Goal: Task Accomplishment & Management: Manage account settings

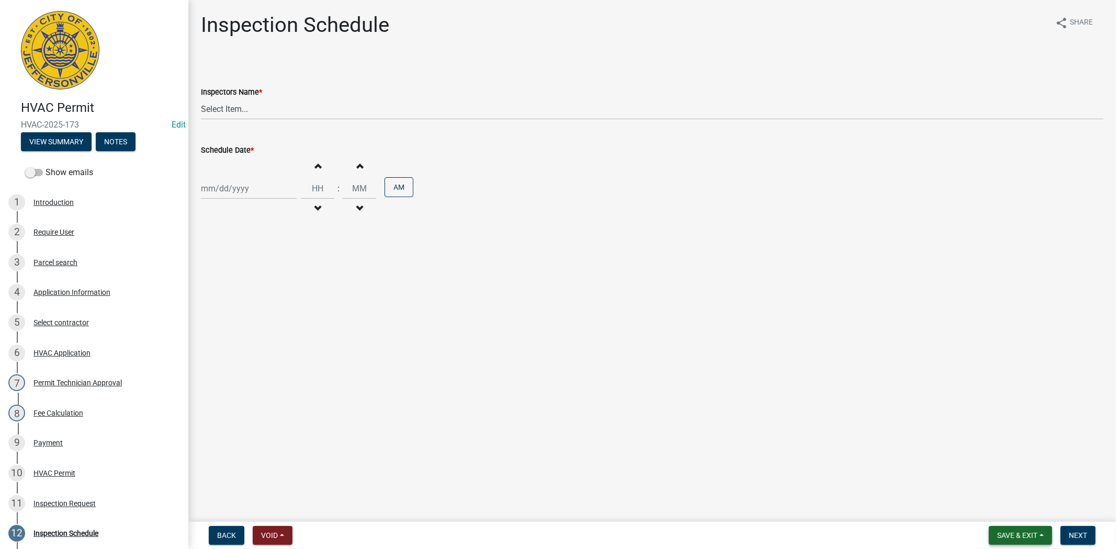
click at [1023, 541] on button "Save & Exit" at bounding box center [1020, 535] width 63 height 19
click at [1022, 506] on button "Save & Exit" at bounding box center [1011, 508] width 84 height 25
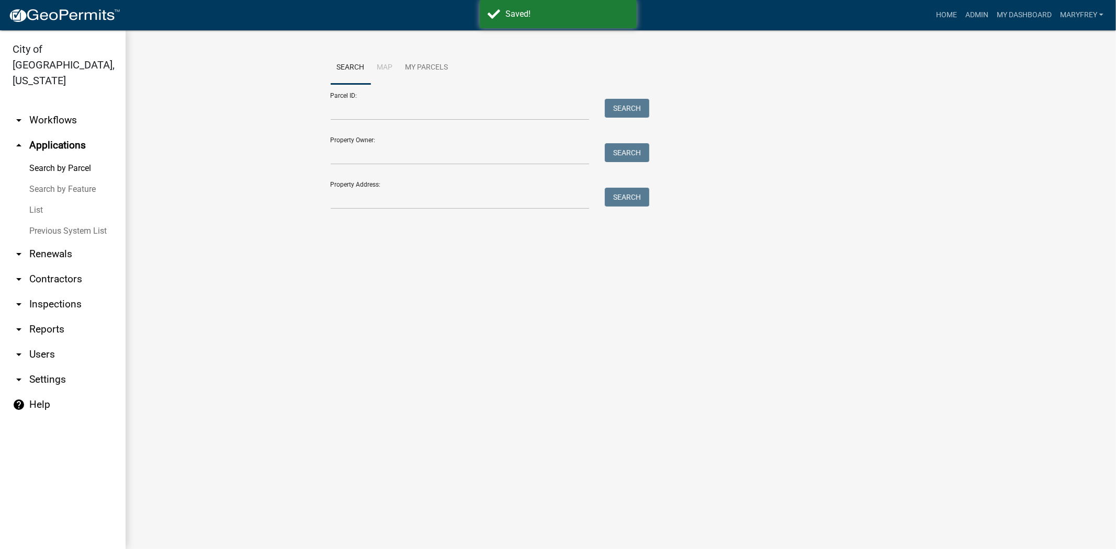
click at [66, 108] on link "arrow_drop_down Workflows" at bounding box center [63, 120] width 126 height 25
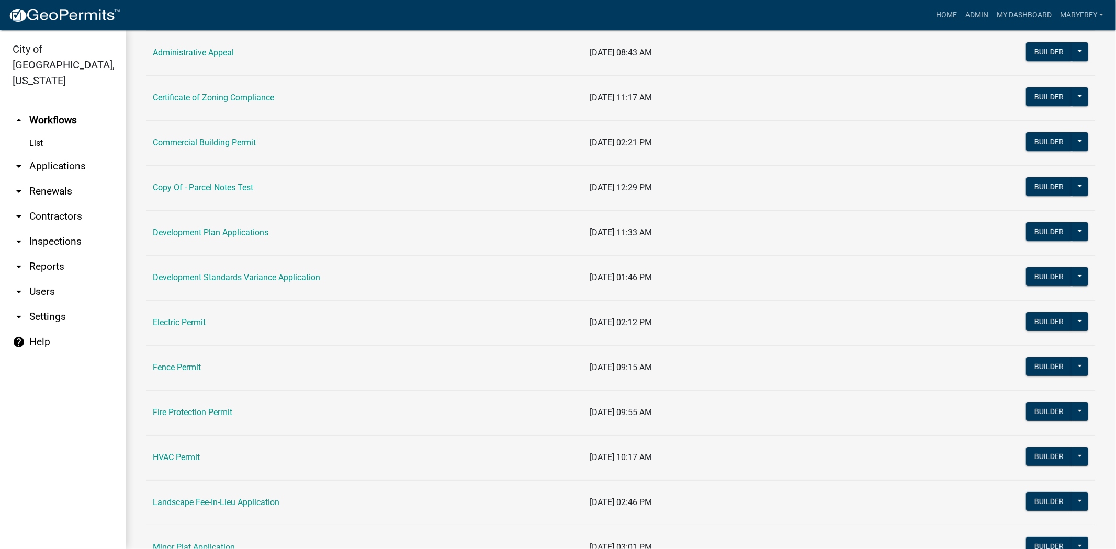
scroll to position [100, 0]
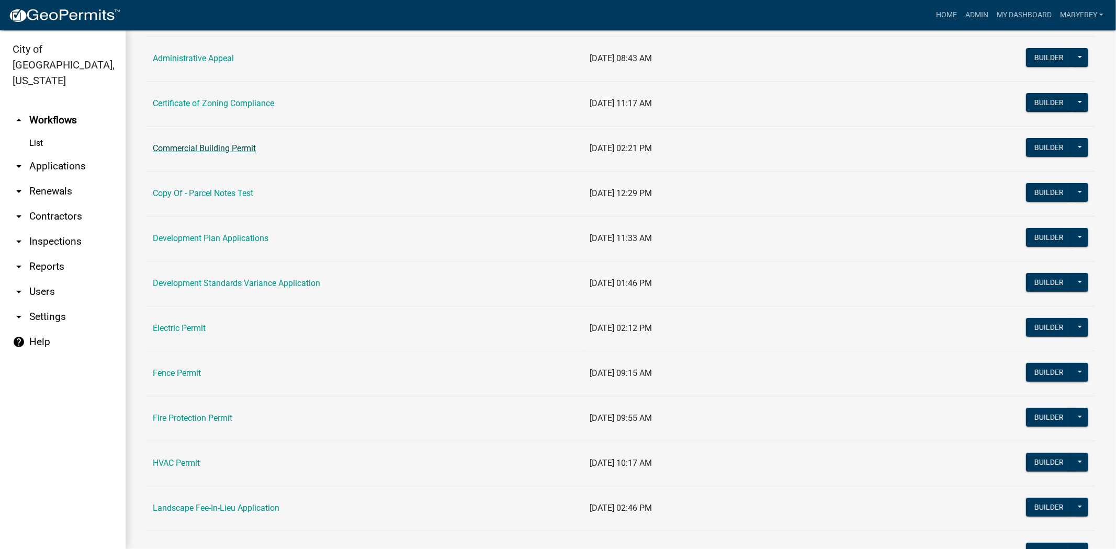
click at [179, 148] on link "Commercial Building Permit" at bounding box center [204, 148] width 103 height 10
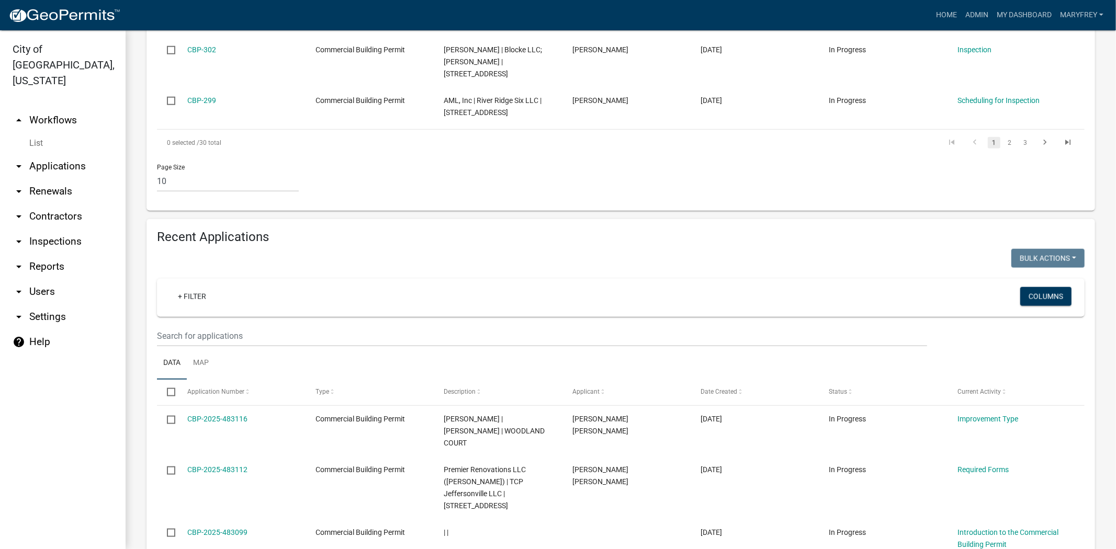
scroll to position [802, 0]
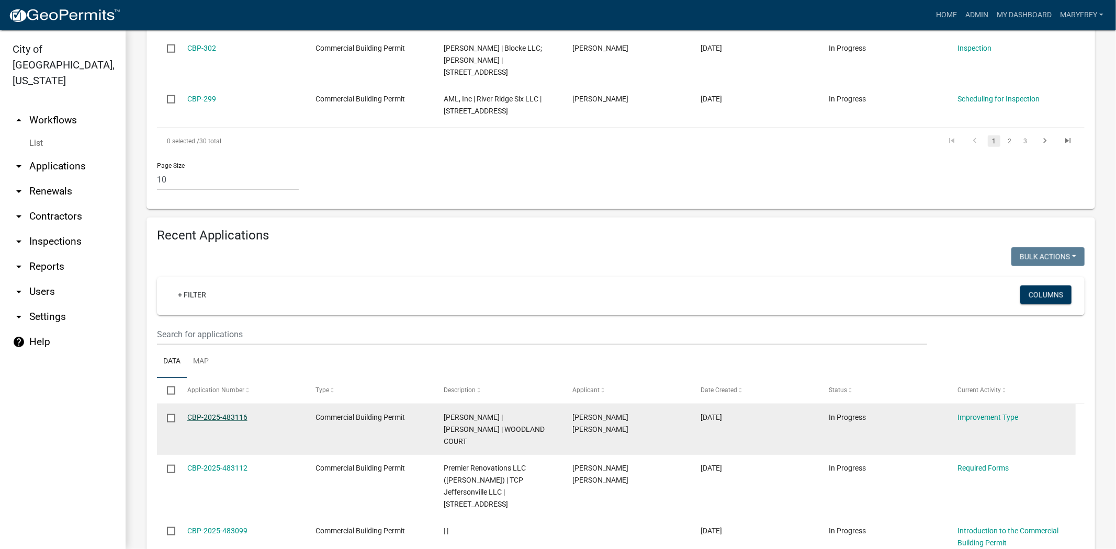
click at [212, 413] on link "CBP-2025-483116" at bounding box center [217, 417] width 60 height 8
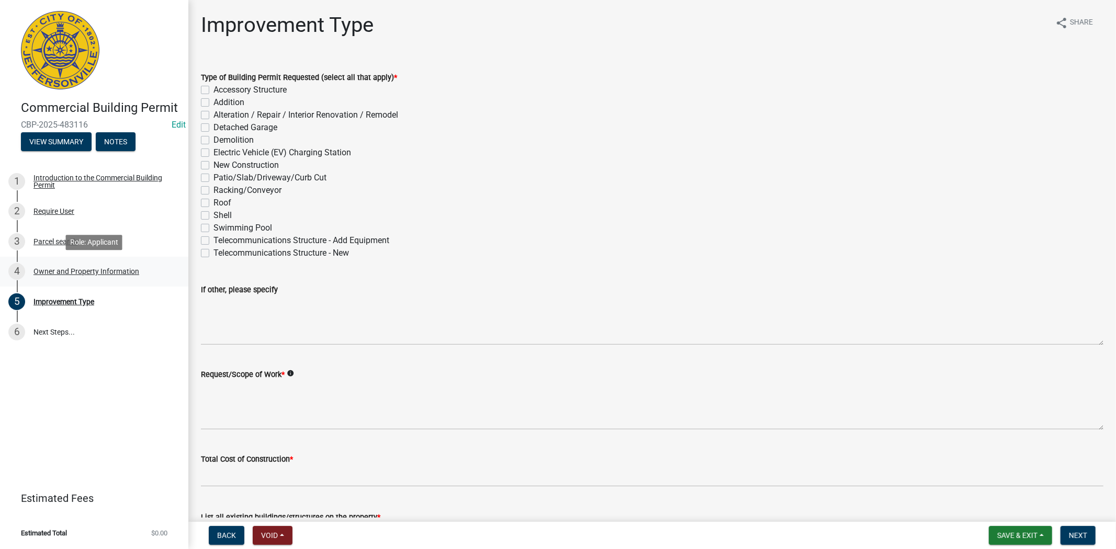
click at [58, 272] on div "Owner and Property Information" at bounding box center [86, 271] width 106 height 7
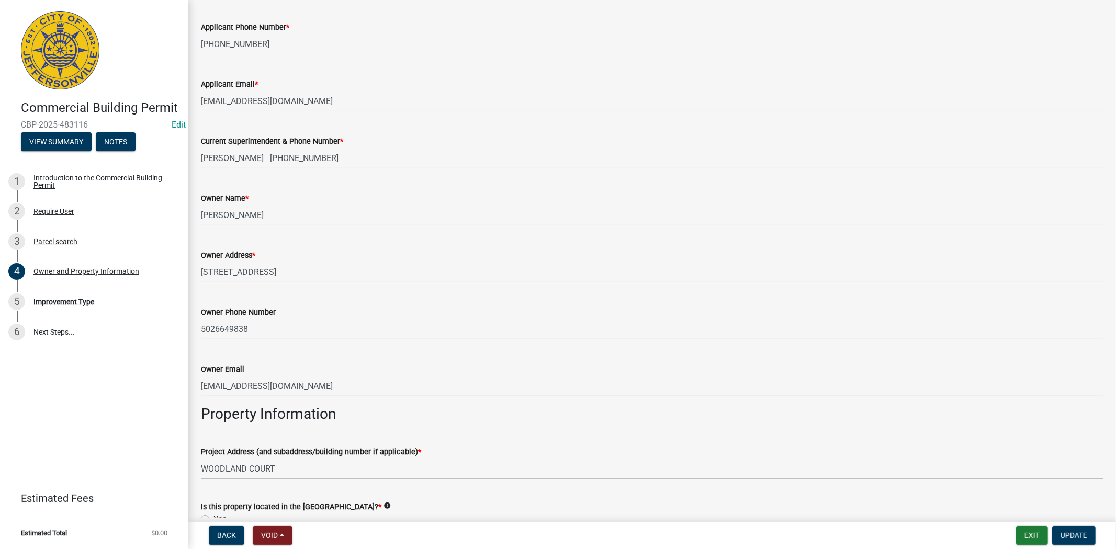
scroll to position [189, 0]
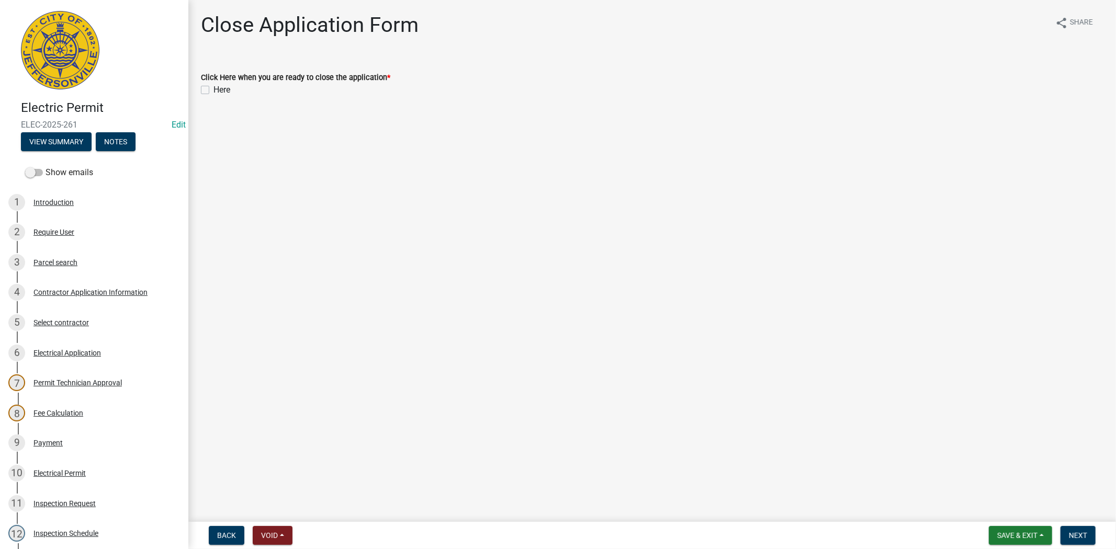
click at [214, 92] on label "Here" at bounding box center [222, 90] width 17 height 13
click at [214, 91] on input "Here" at bounding box center [217, 87] width 7 height 7
checkbox input "true"
click at [1085, 532] on span "Next" at bounding box center [1078, 536] width 18 height 8
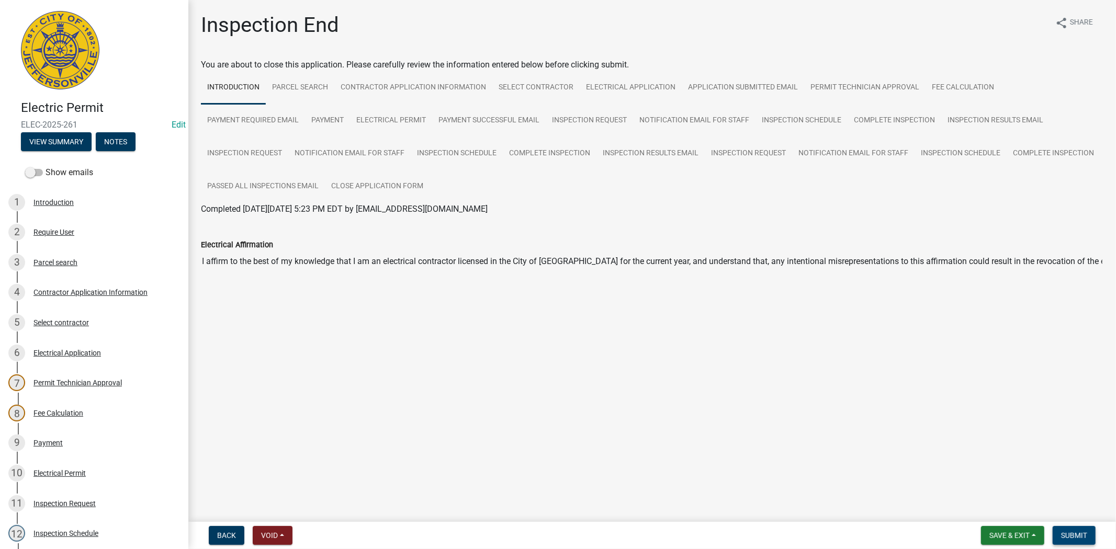
click at [1085, 537] on span "Submit" at bounding box center [1074, 536] width 26 height 8
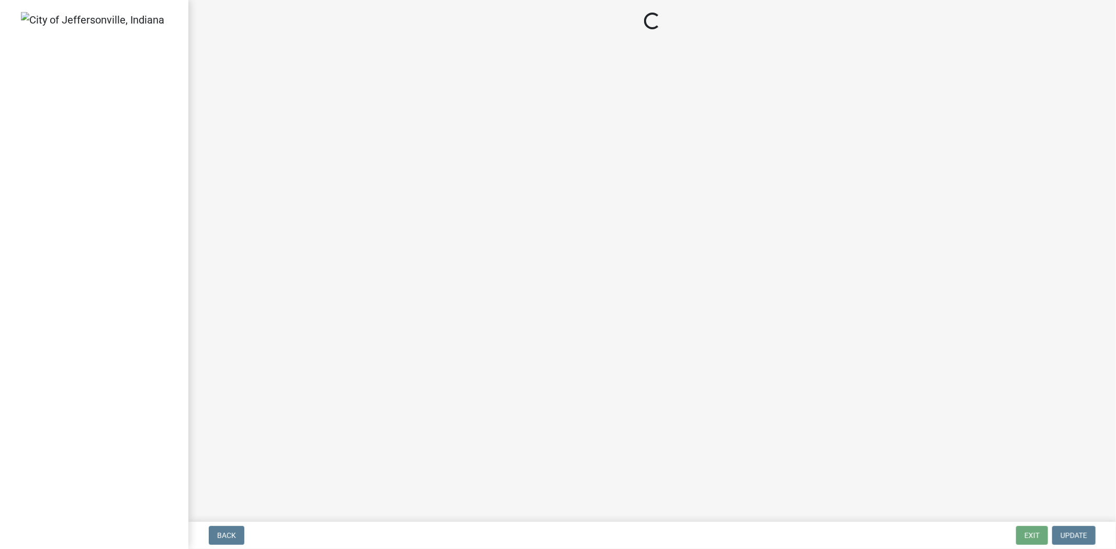
select select "3: 3"
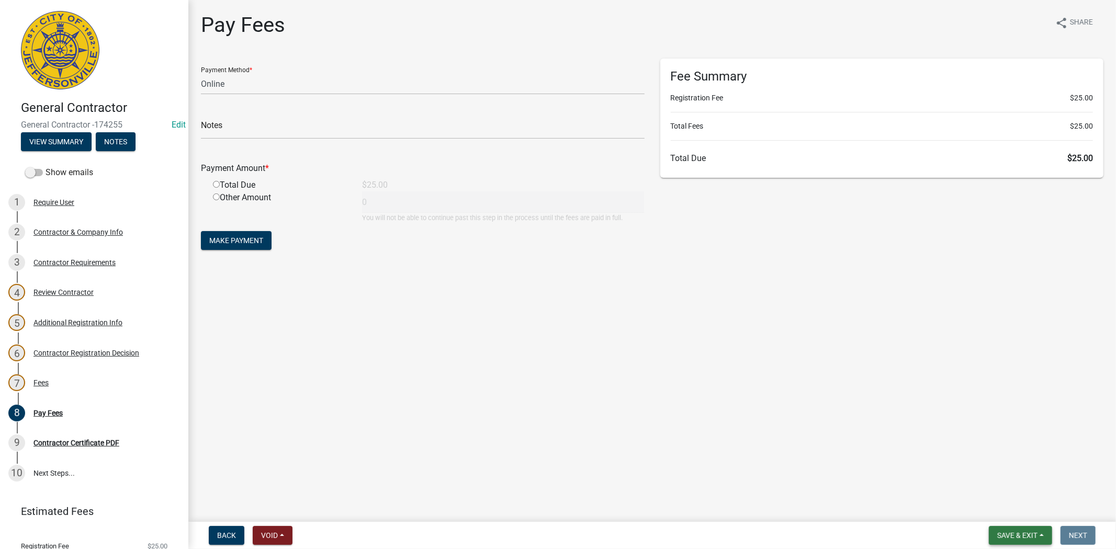
click at [1019, 534] on span "Save & Exit" at bounding box center [1017, 536] width 40 height 8
click at [1037, 495] on button "Save" at bounding box center [1011, 483] width 84 height 25
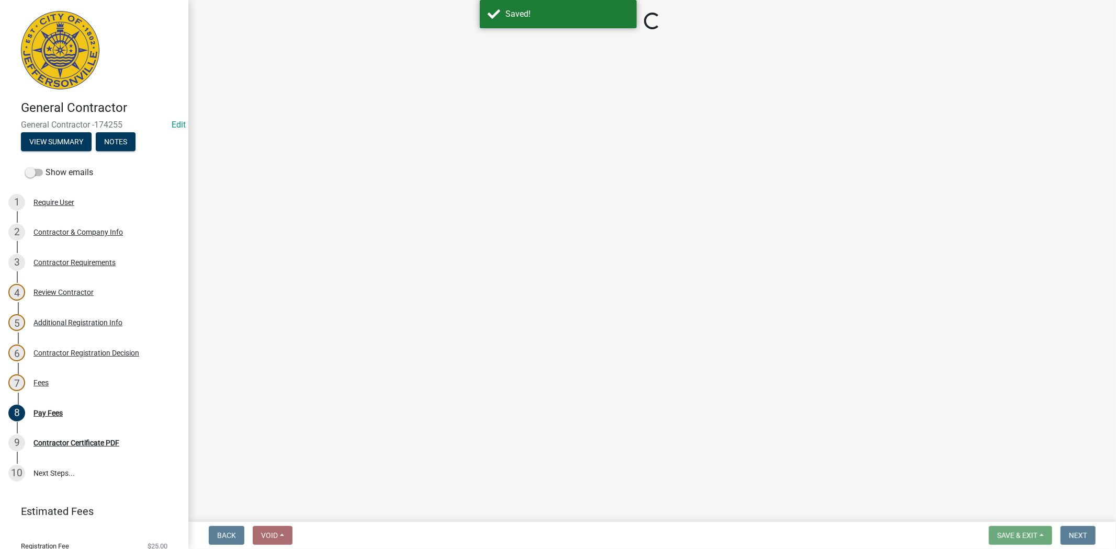
select select "3: 3"
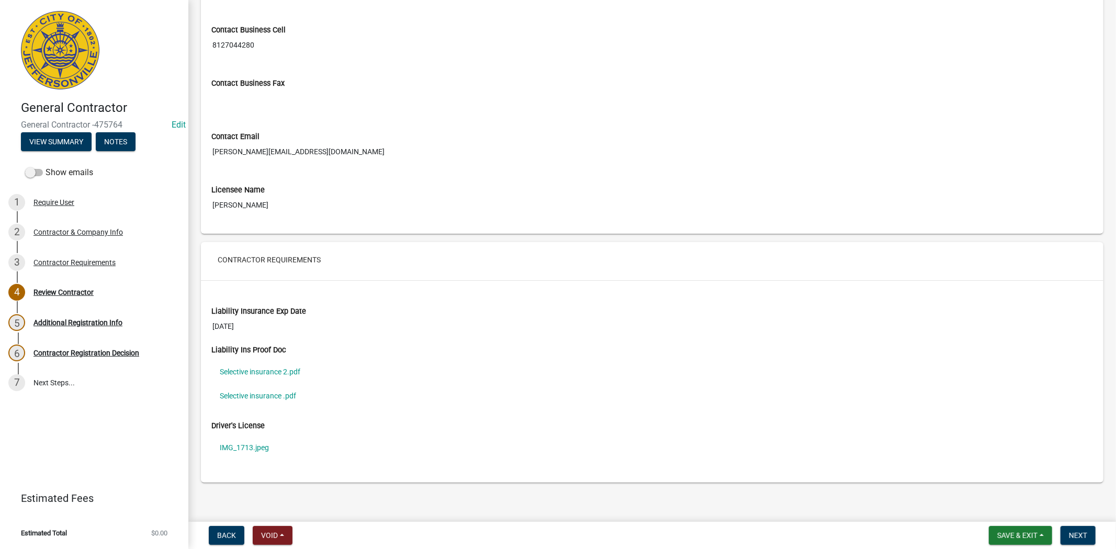
scroll to position [585, 0]
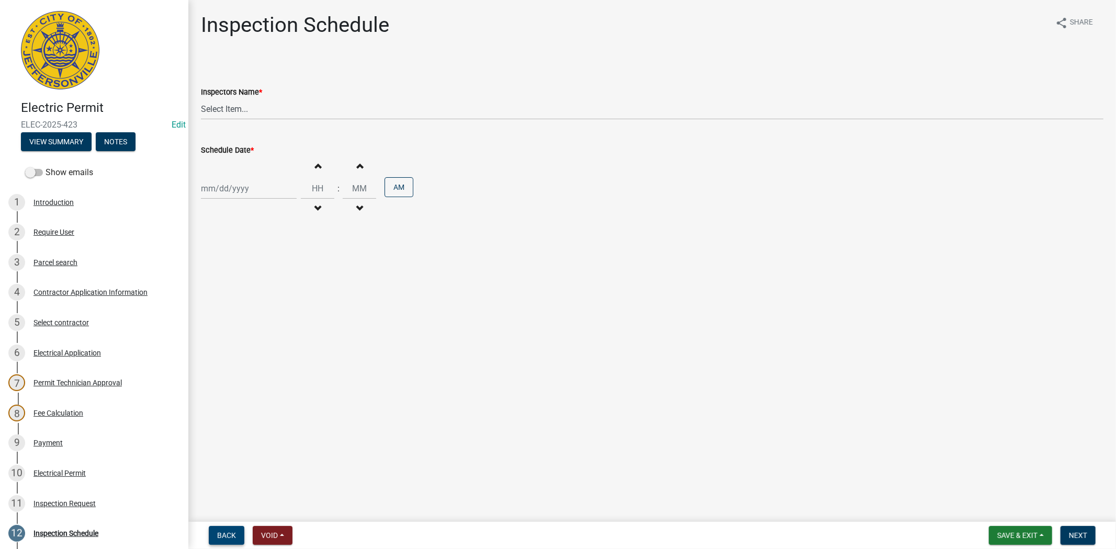
click at [223, 529] on button "Back" at bounding box center [227, 535] width 36 height 19
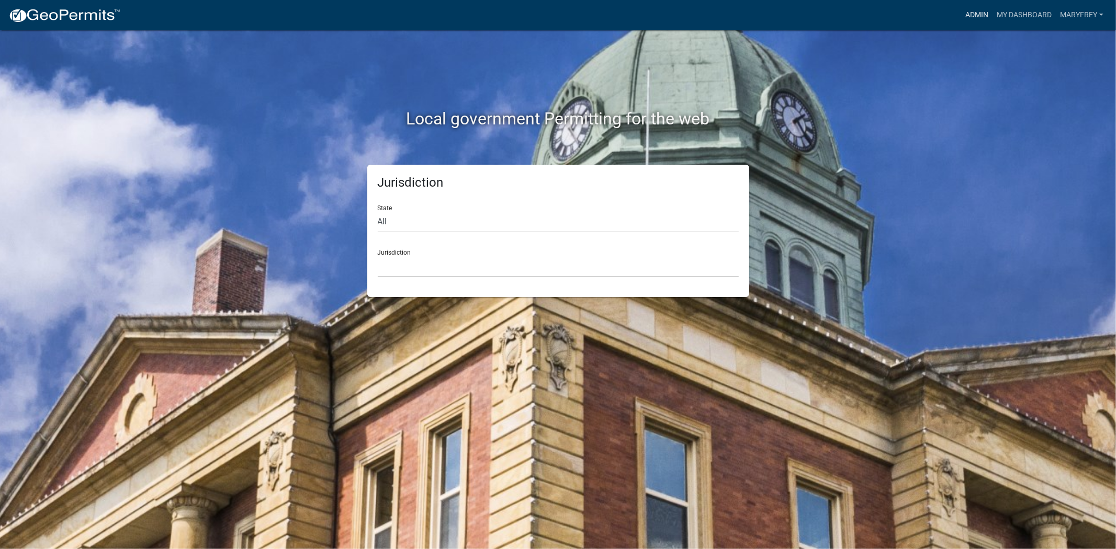
click at [976, 17] on link "Admin" at bounding box center [976, 15] width 31 height 20
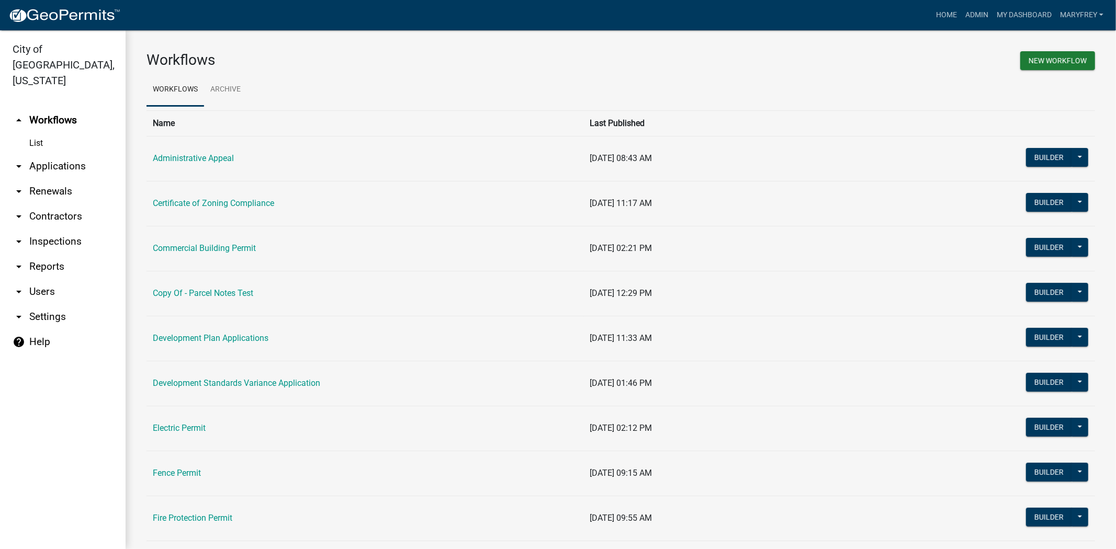
click at [56, 205] on link "arrow_drop_down Contractors" at bounding box center [63, 216] width 126 height 25
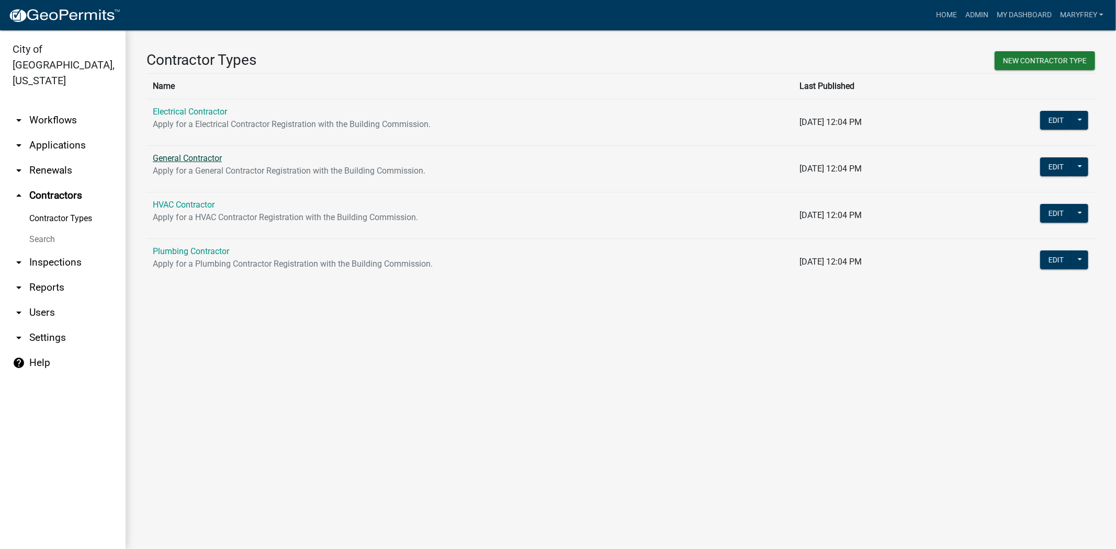
click at [185, 156] on link "General Contractor" at bounding box center [187, 158] width 69 height 10
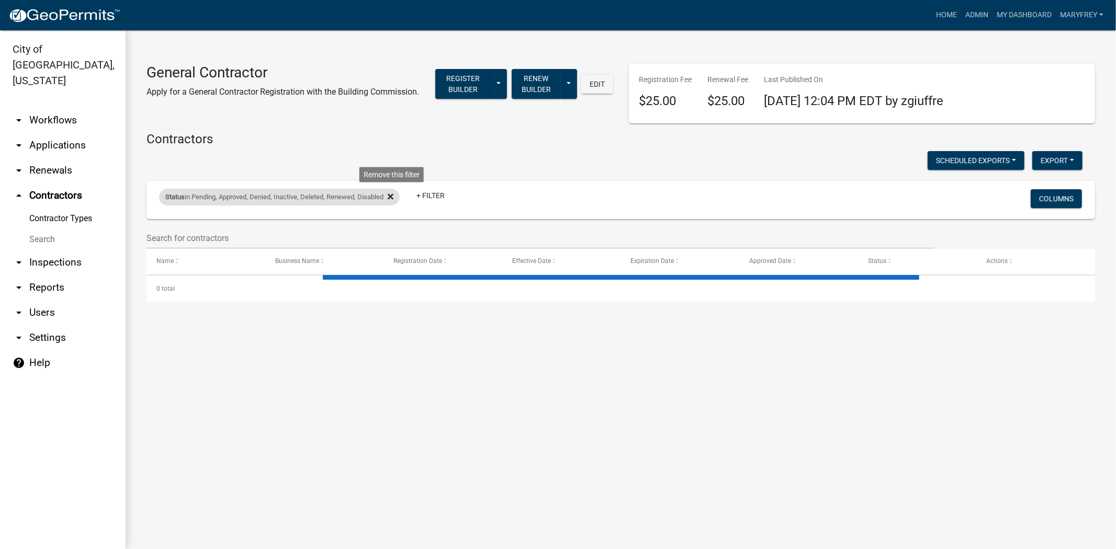
click at [394, 196] on icon at bounding box center [391, 197] width 6 height 6
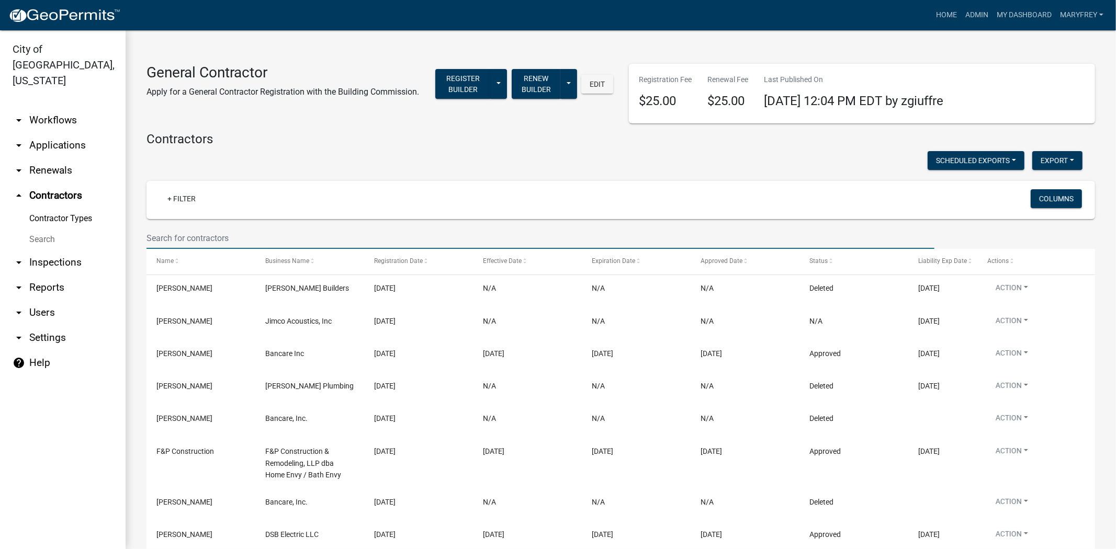
click at [167, 242] on input "text" at bounding box center [541, 238] width 788 height 21
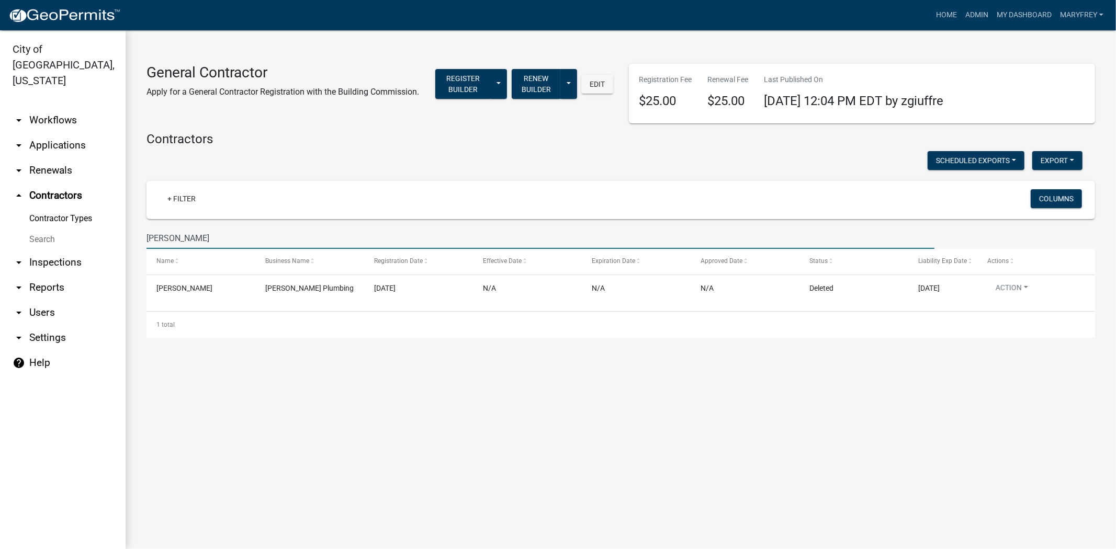
drag, startPoint x: 153, startPoint y: 239, endPoint x: 123, endPoint y: 237, distance: 29.9
click at [123, 237] on div "City of [GEOGRAPHIC_DATA], [US_STATE] arrow_drop_down Workflows List arrow_drop…" at bounding box center [558, 289] width 1116 height 519
type input "[PERSON_NAME]"
